Goal: Book appointment/travel/reservation

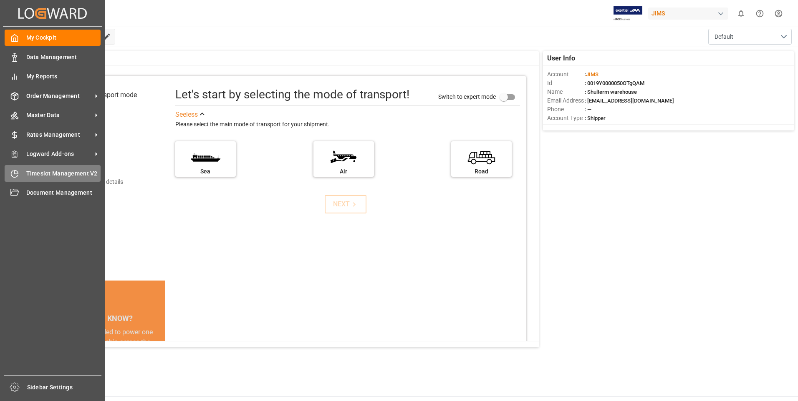
click at [23, 170] on div "Timeslot Management V2 Timeslot Management V2" at bounding box center [53, 173] width 96 height 16
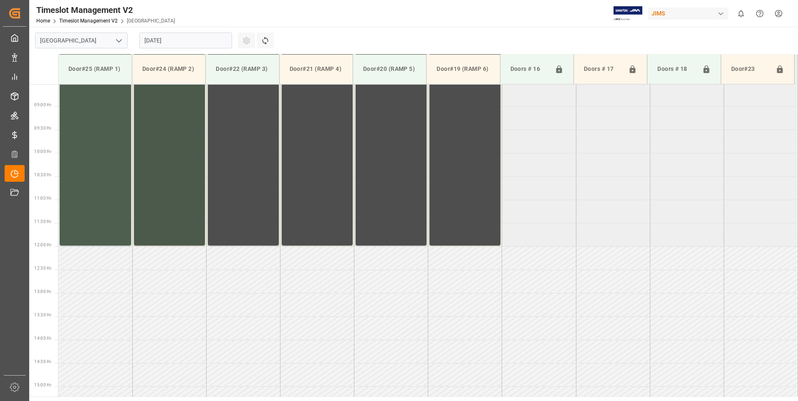
scroll to position [415, 0]
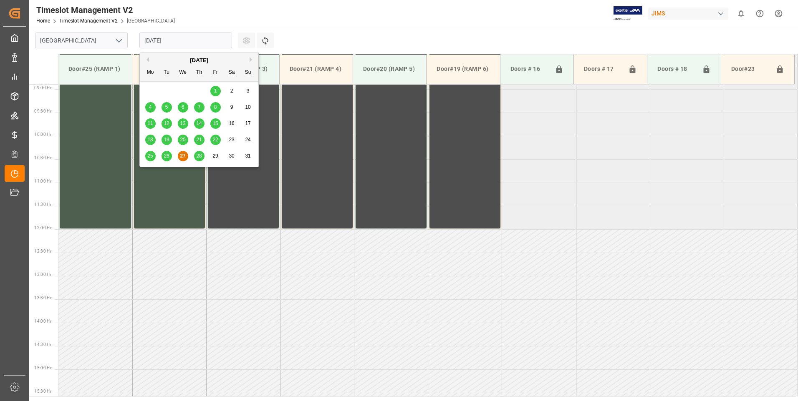
click at [166, 40] on input "[DATE]" at bounding box center [185, 41] width 93 height 16
click at [197, 157] on span "28" at bounding box center [198, 156] width 5 height 6
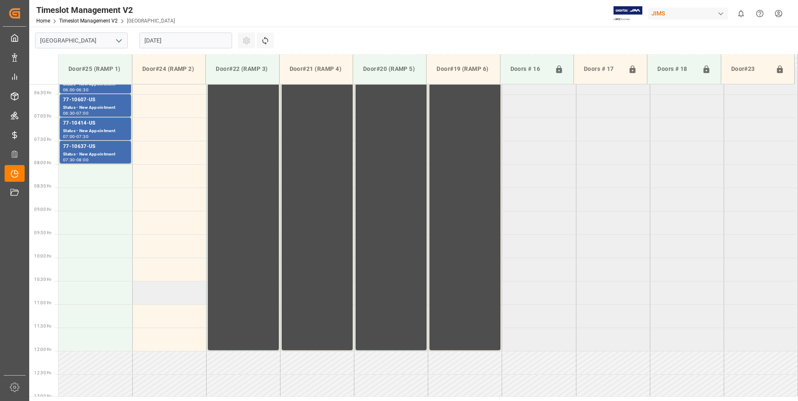
scroll to position [290, 0]
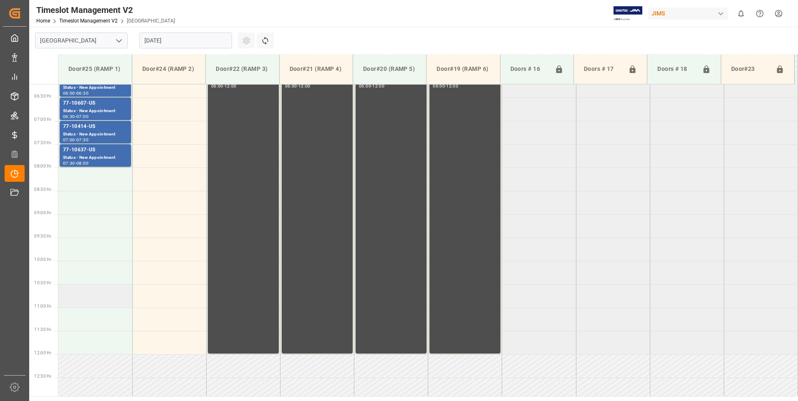
click at [84, 300] on td at bounding box center [95, 295] width 74 height 23
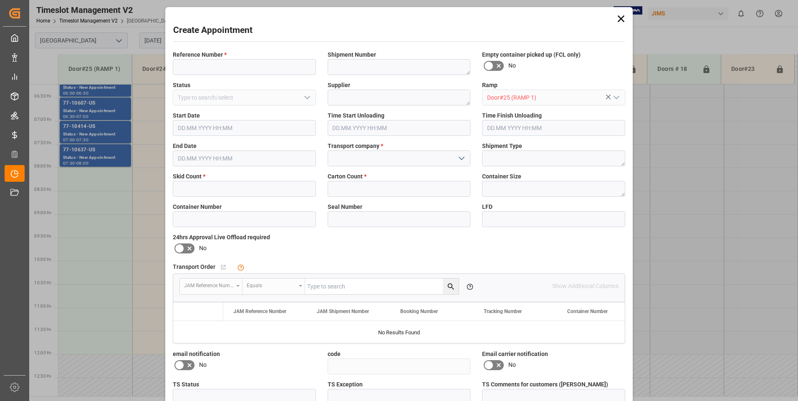
type input "[DATE] 10:30"
type input "[DATE] 11:00"
click at [233, 65] on input at bounding box center [244, 67] width 143 height 16
type input "77-9988-cn"
click at [194, 185] on input "text" at bounding box center [244, 189] width 143 height 16
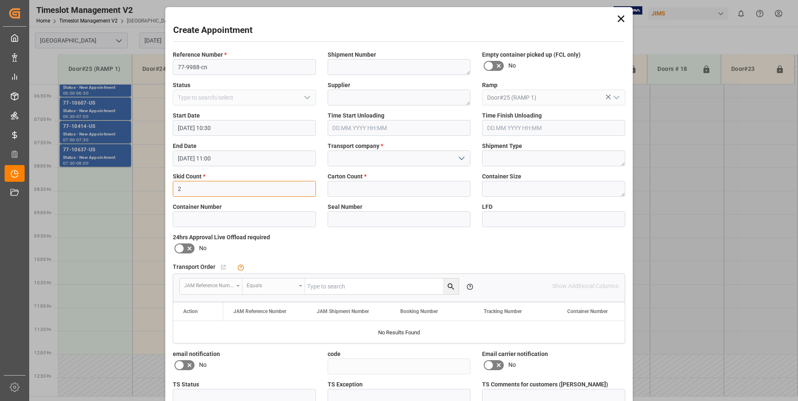
type input "2"
click at [349, 160] on input at bounding box center [398, 159] width 143 height 16
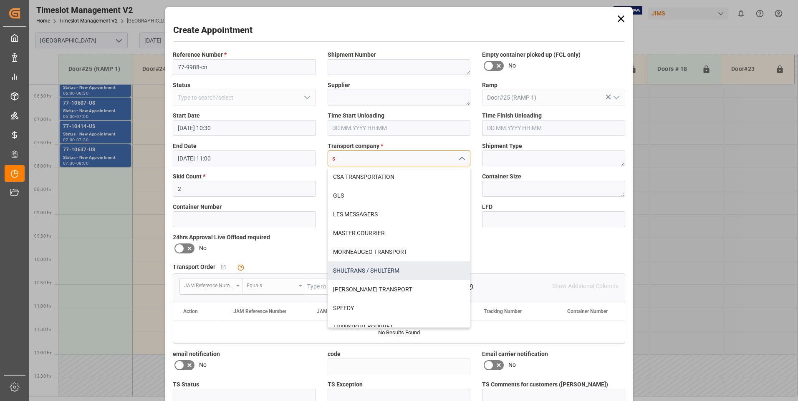
click at [338, 272] on div "SHULTRANS / SHULTERM" at bounding box center [399, 271] width 142 height 19
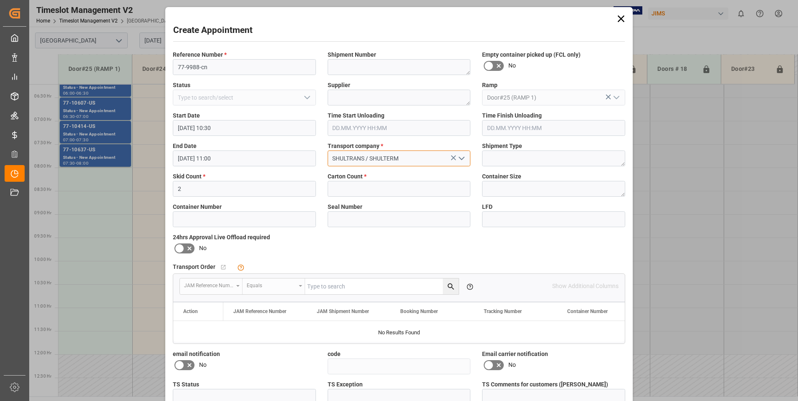
type input "SHULTRANS / SHULTERM"
click at [345, 189] on input "text" at bounding box center [398, 189] width 143 height 16
type input "33"
click at [180, 249] on icon at bounding box center [179, 249] width 10 height 10
click at [0, 0] on input "checkbox" at bounding box center [0, 0] width 0 height 0
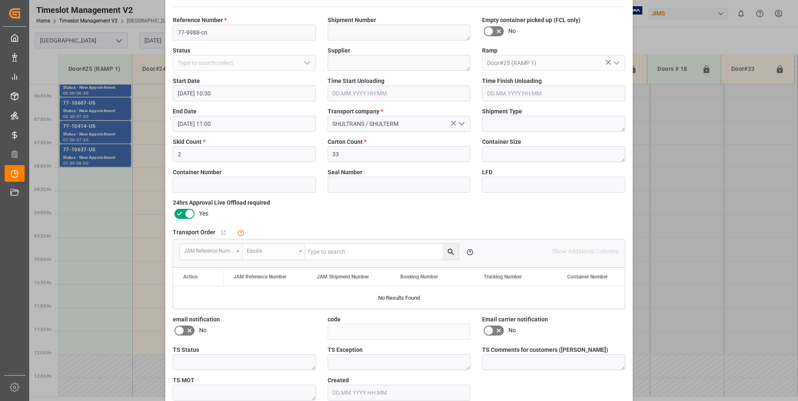
scroll to position [77, 0]
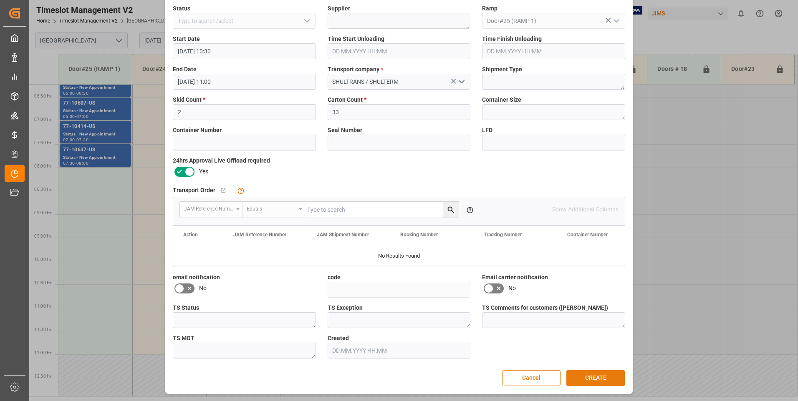
click at [582, 375] on button "CREATE" at bounding box center [595, 378] width 58 height 16
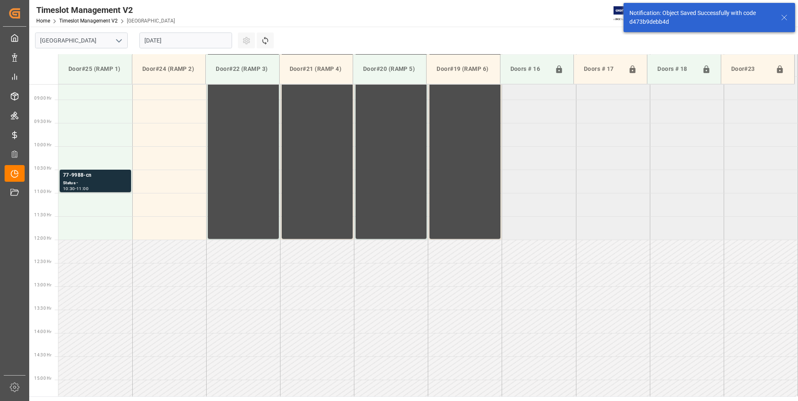
scroll to position [415, 0]
